Goal: Task Accomplishment & Management: Complete application form

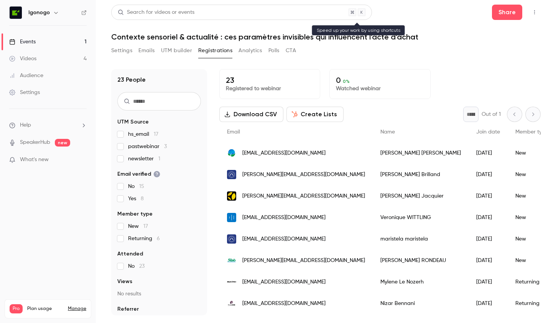
click at [147, 15] on div "Search for videos or events" at bounding box center [156, 12] width 77 height 8
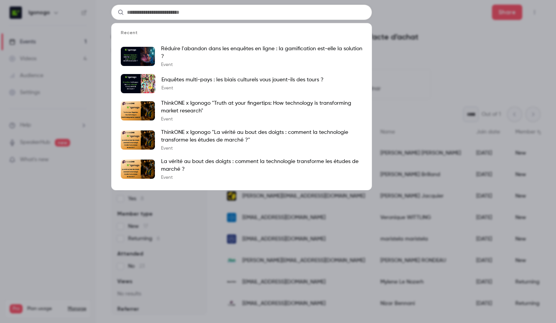
click at [21, 255] on div "Recent [PERSON_NAME] l'abandon dans les enquêtes en ligne : la gamification est…" at bounding box center [278, 161] width 556 height 323
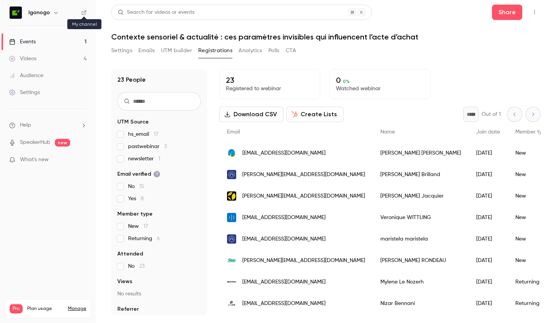
click at [83, 12] on icon at bounding box center [83, 12] width 5 height 5
click at [144, 14] on div "Search for videos or events" at bounding box center [156, 12] width 77 height 8
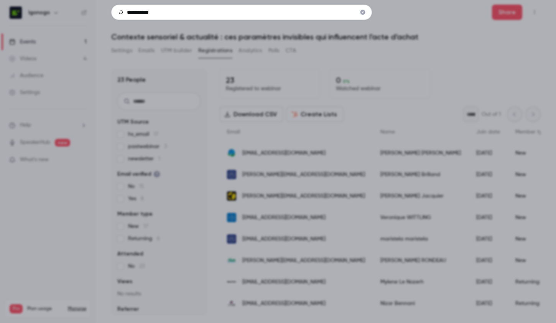
type input "**********"
click at [364, 12] on icon "Clear" at bounding box center [363, 12] width 5 height 5
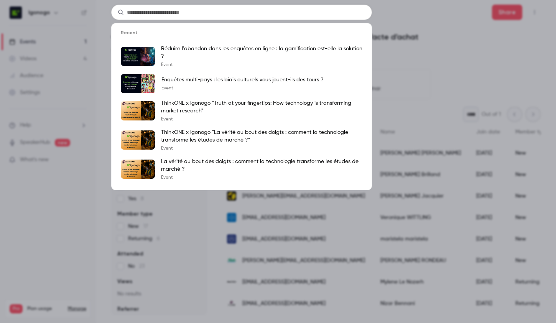
click at [434, 64] on div "Recent [PERSON_NAME] l'abandon dans les enquêtes en ligne : la gamification est…" at bounding box center [278, 161] width 556 height 323
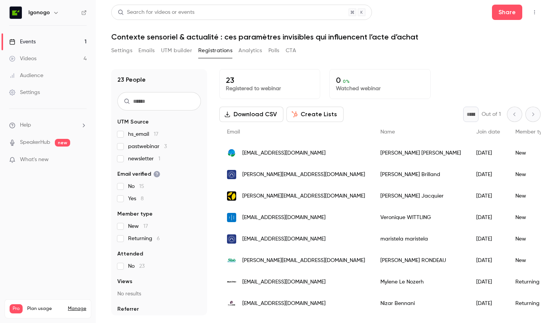
click at [83, 13] on icon at bounding box center [83, 12] width 5 height 5
click at [22, 41] on div "Events" at bounding box center [22, 42] width 26 height 8
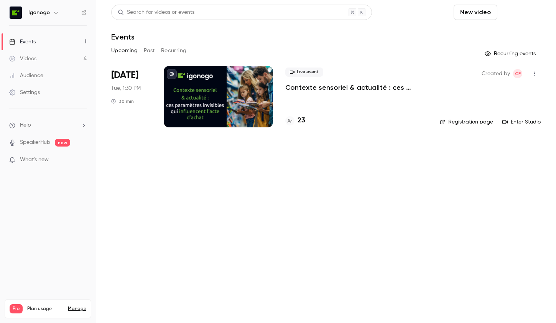
click at [522, 15] on button "Schedule" at bounding box center [521, 12] width 40 height 15
click at [494, 34] on div "One time event" at bounding box center [505, 34] width 58 height 8
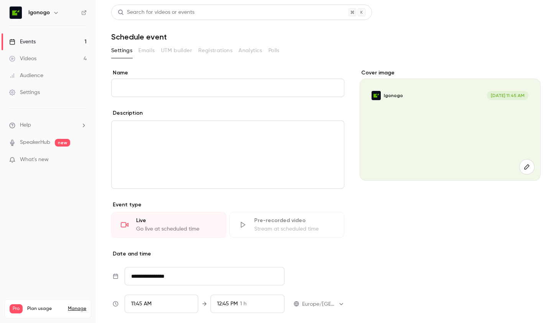
click at [155, 90] on input "Name" at bounding box center [227, 88] width 233 height 18
type input "*"
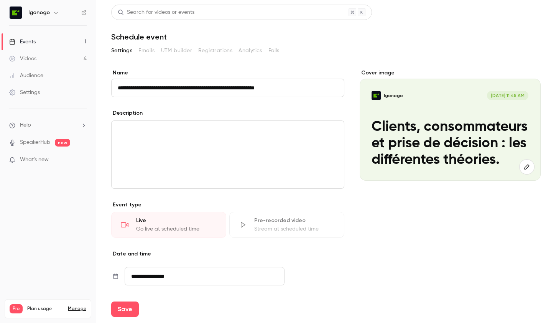
click at [318, 129] on p "editor" at bounding box center [228, 129] width 220 height 9
click at [291, 91] on input "**********" at bounding box center [227, 88] width 233 height 18
drag, startPoint x: 289, startPoint y: 88, endPoint x: 266, endPoint y: 87, distance: 23.8
click at [266, 87] on input "**********" at bounding box center [227, 88] width 233 height 18
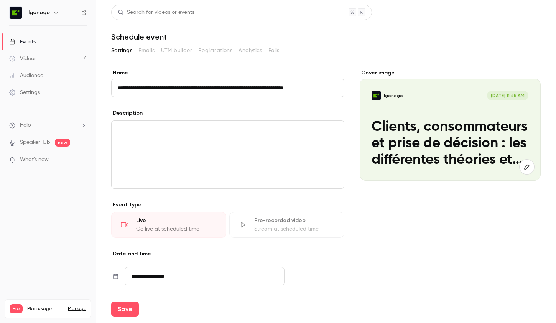
type input "**********"
click at [168, 143] on div "editor" at bounding box center [228, 155] width 233 height 68
click at [352, 262] on div "**********" at bounding box center [326, 229] width 430 height 320
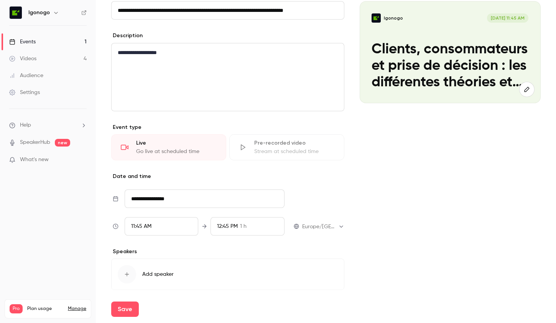
scroll to position [96, 0]
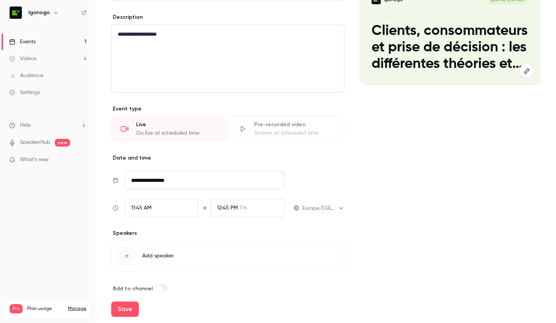
click at [144, 186] on input "**********" at bounding box center [205, 180] width 160 height 18
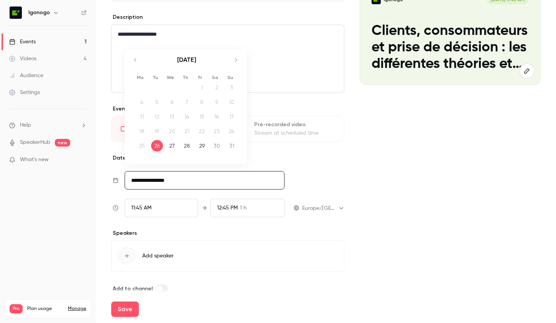
click at [235, 59] on icon "Move forward to switch to the next month." at bounding box center [235, 59] width 9 height 9
click at [157, 103] on div "7" at bounding box center [157, 102] width 12 height 12
type input "**********"
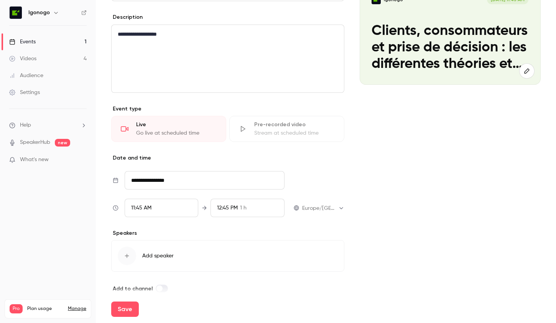
click at [140, 208] on span "11:45 AM" at bounding box center [141, 207] width 20 height 5
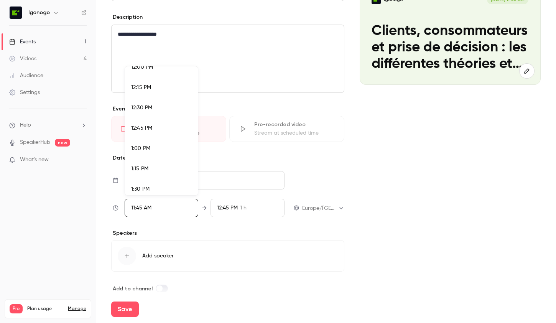
scroll to position [986, 0]
click at [144, 189] on span "1:30 PM" at bounding box center [140, 188] width 18 height 5
click at [222, 208] on div at bounding box center [278, 161] width 556 height 323
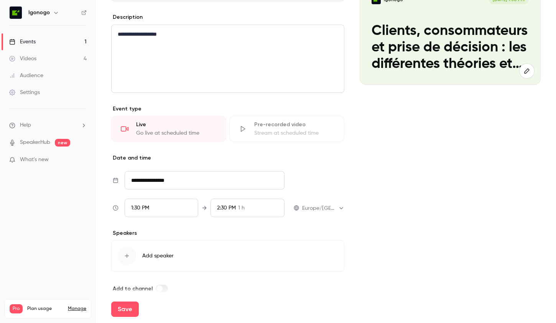
click at [219, 208] on span "2:30 PM" at bounding box center [226, 207] width 19 height 5
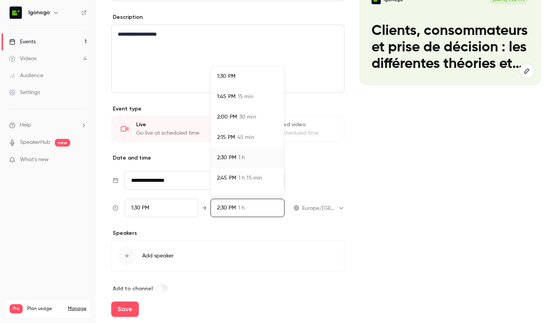
click at [233, 117] on span "2:00 PM" at bounding box center [227, 117] width 20 height 8
click at [311, 231] on div at bounding box center [278, 161] width 556 height 323
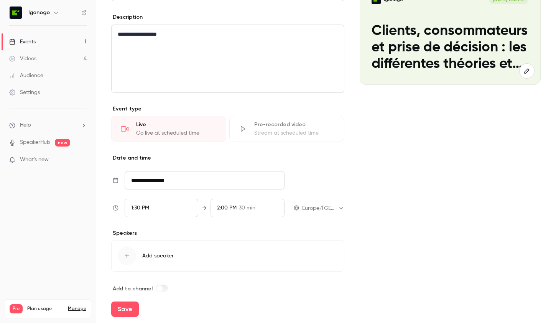
scroll to position [106, 0]
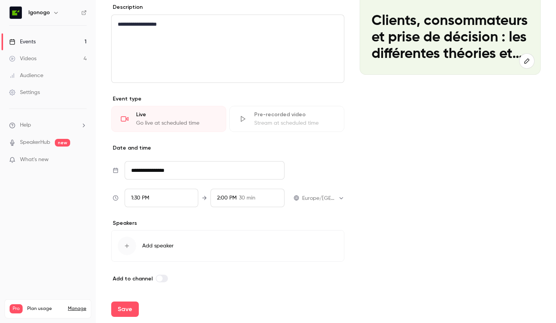
click at [131, 243] on div "button" at bounding box center [127, 246] width 18 height 18
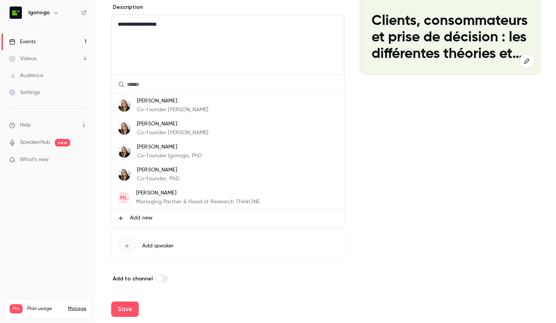
scroll to position [46, 0]
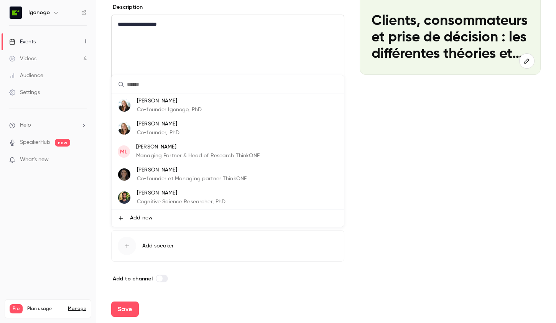
click at [155, 195] on p "[PERSON_NAME]" at bounding box center [181, 193] width 89 height 8
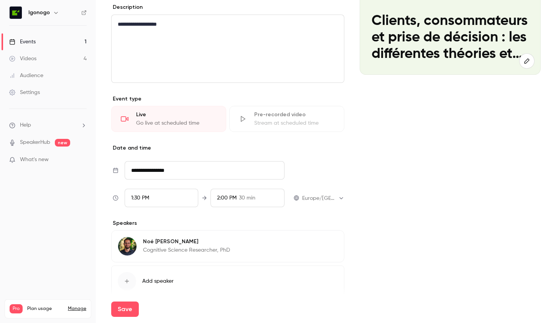
click at [126, 279] on icon "button" at bounding box center [127, 281] width 6 height 6
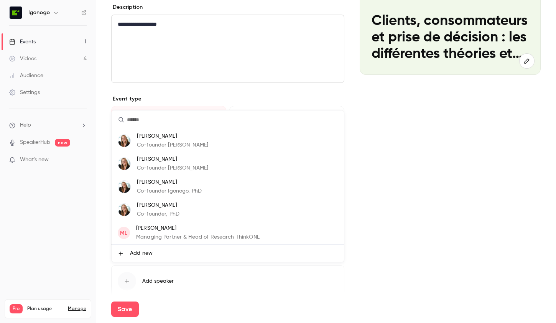
click at [202, 161] on li "[PERSON_NAME] Co-founder Igonogo" at bounding box center [228, 163] width 233 height 23
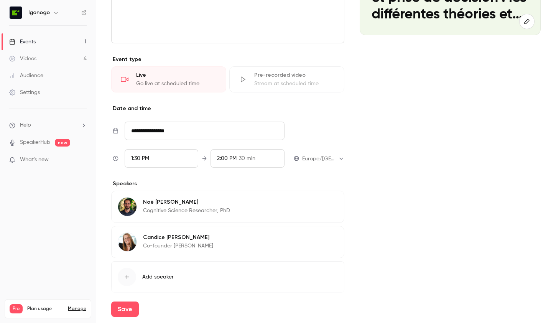
scroll to position [146, 0]
click at [133, 241] on img at bounding box center [127, 242] width 18 height 18
click at [322, 238] on button "Edit" at bounding box center [324, 238] width 28 height 12
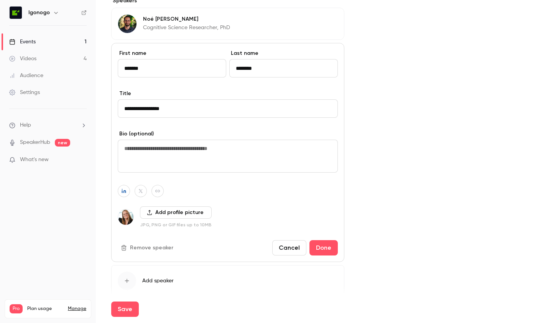
click at [142, 247] on button "Remove speaker" at bounding box center [148, 248] width 60 height 12
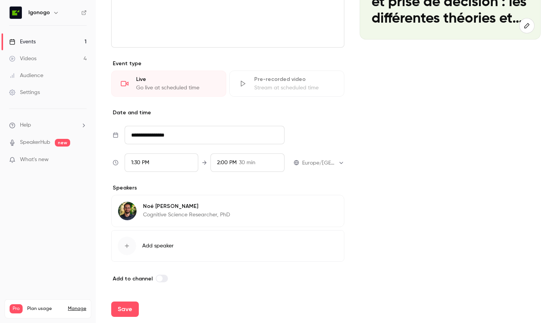
scroll to position [141, 0]
click at [126, 250] on div "button" at bounding box center [127, 246] width 18 height 18
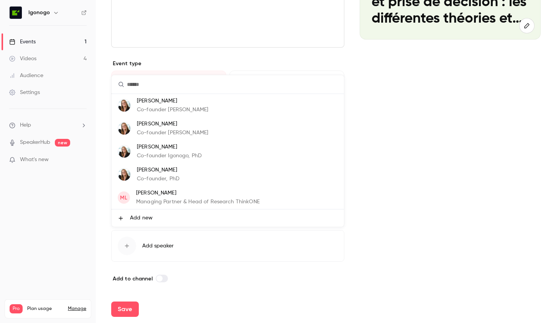
click at [172, 150] on p "[PERSON_NAME]" at bounding box center [169, 147] width 65 height 8
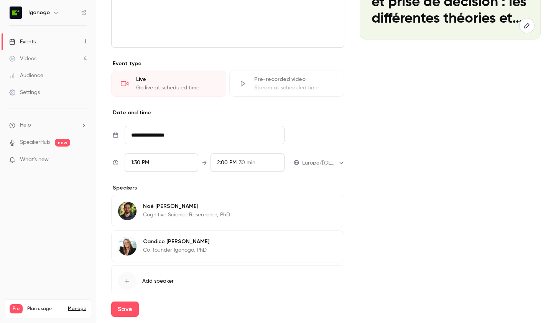
scroll to position [177, 0]
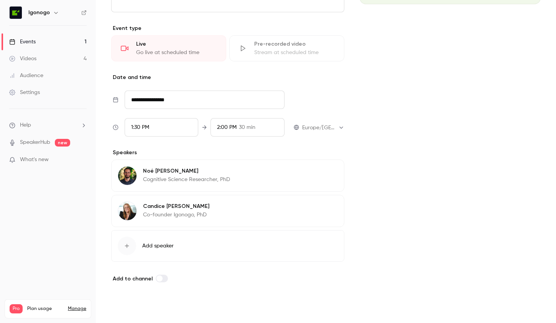
click at [124, 307] on button "Save" at bounding box center [125, 309] width 28 height 15
type input "**********"
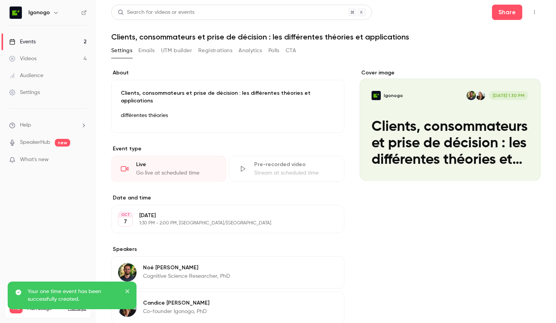
click at [173, 48] on button "UTM builder" at bounding box center [176, 51] width 31 height 12
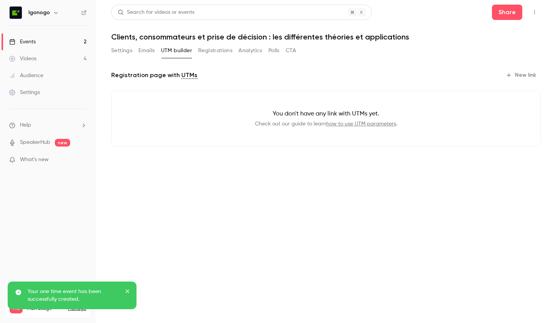
click at [524, 77] on button "New link" at bounding box center [522, 75] width 38 height 12
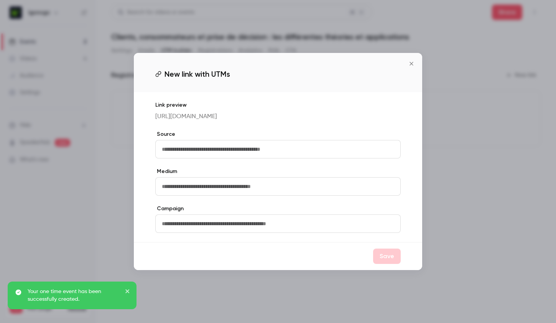
click at [282, 153] on input "text" at bounding box center [278, 149] width 246 height 18
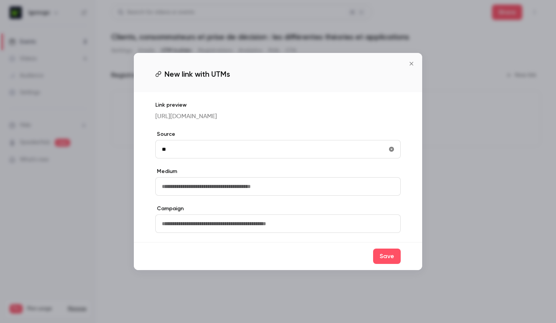
type input "*"
type input "**********"
click at [175, 194] on input "text" at bounding box center [278, 186] width 246 height 18
type input "******"
click at [170, 232] on input "text" at bounding box center [278, 224] width 246 height 18
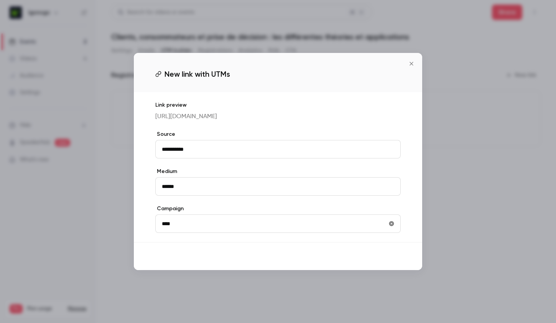
type input "****"
click at [390, 264] on button "Save" at bounding box center [387, 256] width 28 height 15
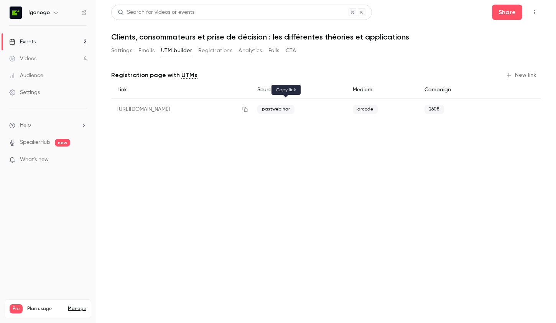
click at [251, 114] on button "button" at bounding box center [245, 109] width 12 height 12
click at [143, 51] on button "Emails" at bounding box center [147, 51] width 16 height 12
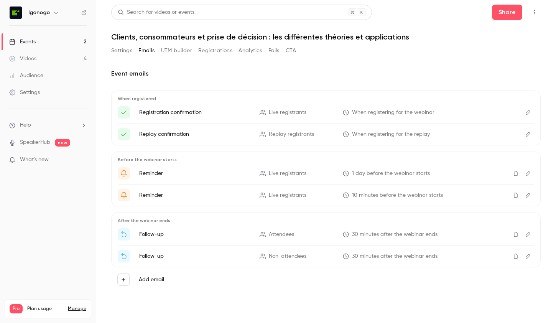
click at [121, 48] on button "Settings" at bounding box center [121, 51] width 21 height 12
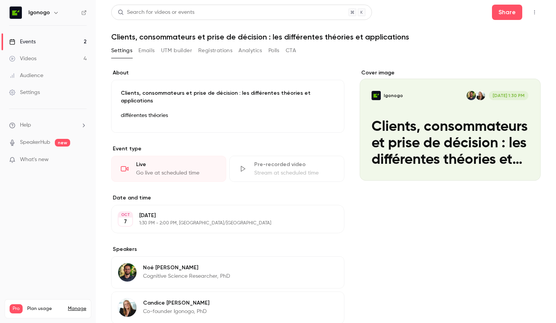
click at [316, 113] on button "Edit" at bounding box center [321, 117] width 28 height 12
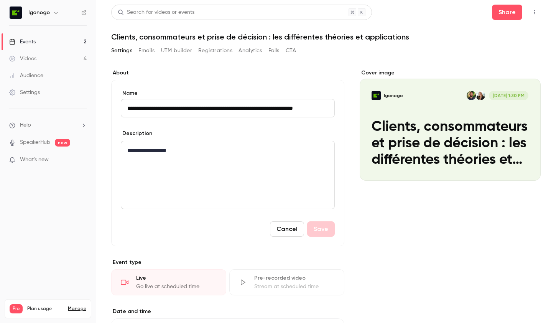
click at [407, 114] on div "Cover image" at bounding box center [451, 125] width 182 height 112
click at [0, 0] on input "Igonogo [DATE] 1:30 PM Clients, consommateurs et prise de décision : les différ…" at bounding box center [0, 0] width 0 height 0
click at [528, 165] on icon "Cover image" at bounding box center [527, 166] width 5 height 5
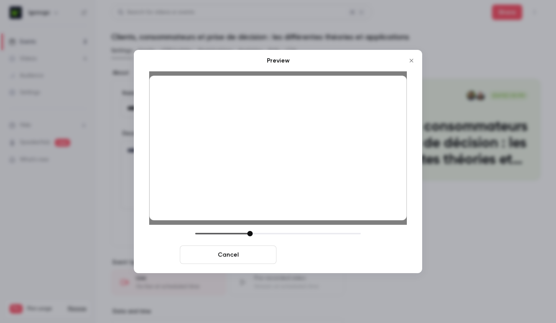
click at [312, 255] on button "Save cover" at bounding box center [328, 255] width 97 height 18
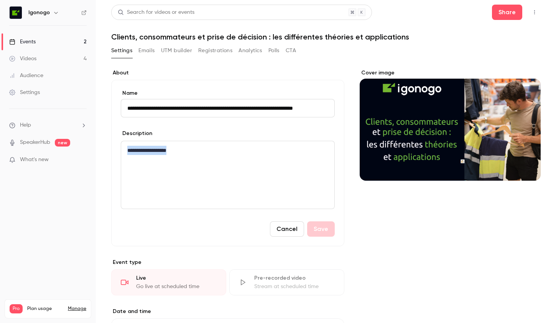
drag, startPoint x: 186, startPoint y: 152, endPoint x: 88, endPoint y: 148, distance: 97.6
click at [88, 148] on div "**********" at bounding box center [278, 161] width 556 height 323
click at [322, 227] on button "Save" at bounding box center [321, 228] width 28 height 15
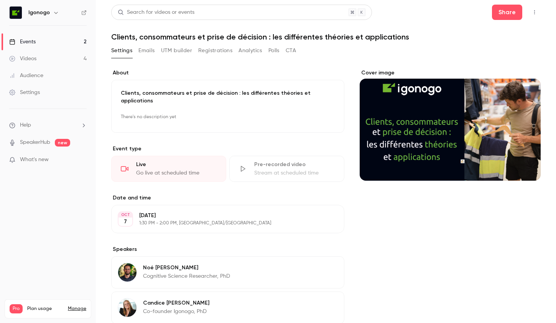
click at [35, 43] on div "Events" at bounding box center [22, 42] width 26 height 8
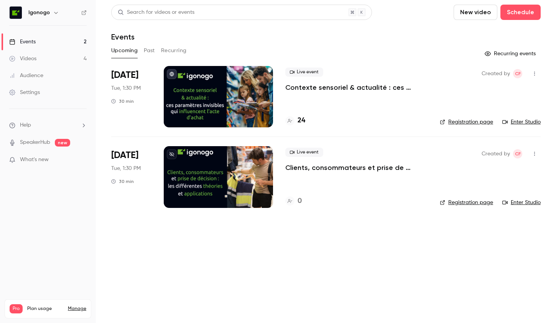
click at [534, 154] on icon "button" at bounding box center [535, 153] width 6 height 5
click at [534, 154] on div at bounding box center [278, 161] width 556 height 323
click at [235, 168] on div at bounding box center [218, 176] width 109 height 61
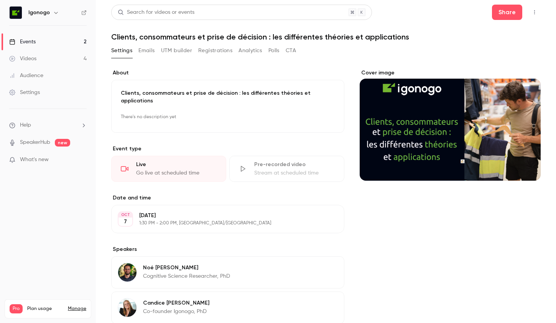
click at [535, 16] on button "button" at bounding box center [535, 12] width 12 height 12
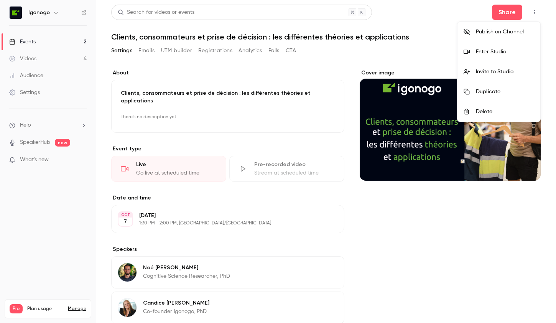
click at [482, 32] on div "Publish on Channel" at bounding box center [505, 32] width 58 height 8
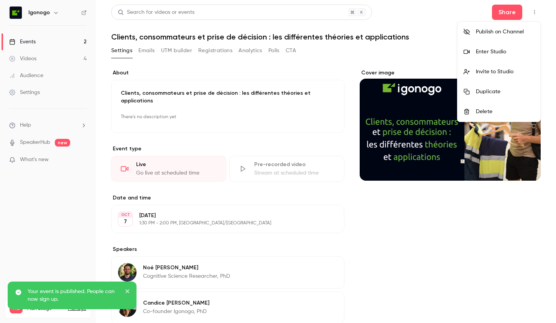
click at [84, 13] on div at bounding box center [278, 161] width 556 height 323
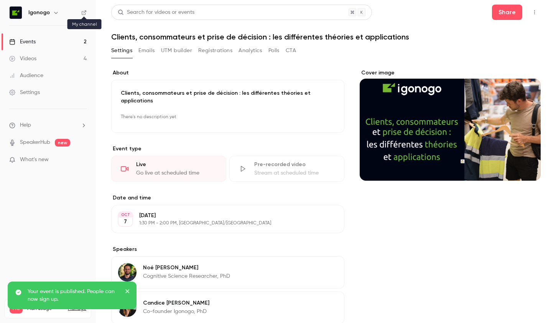
click at [82, 13] on icon at bounding box center [84, 12] width 5 height 5
